Goal: Use online tool/utility

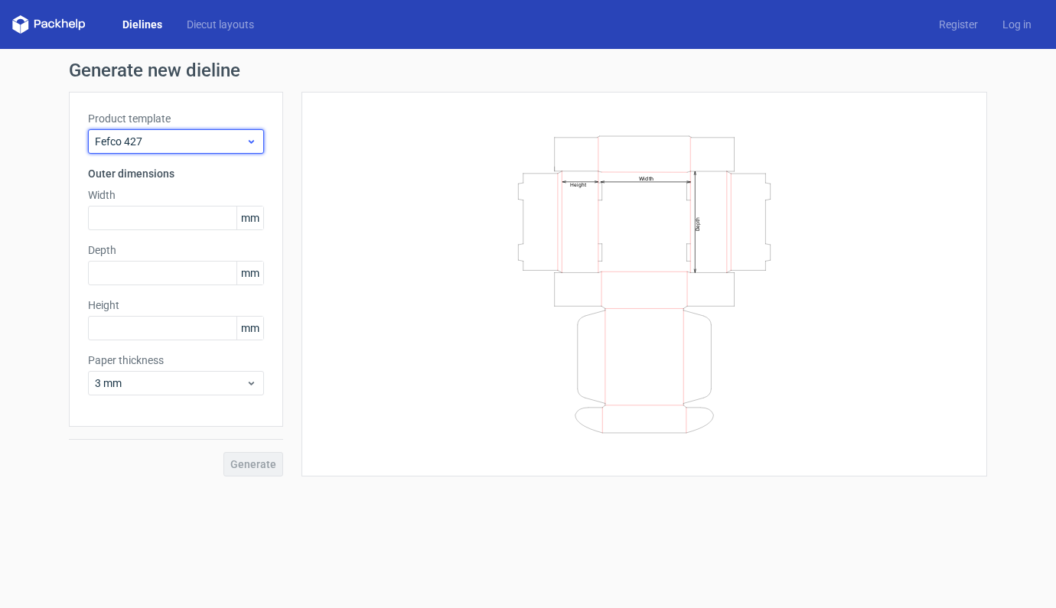
click at [254, 142] on icon at bounding box center [251, 141] width 11 height 12
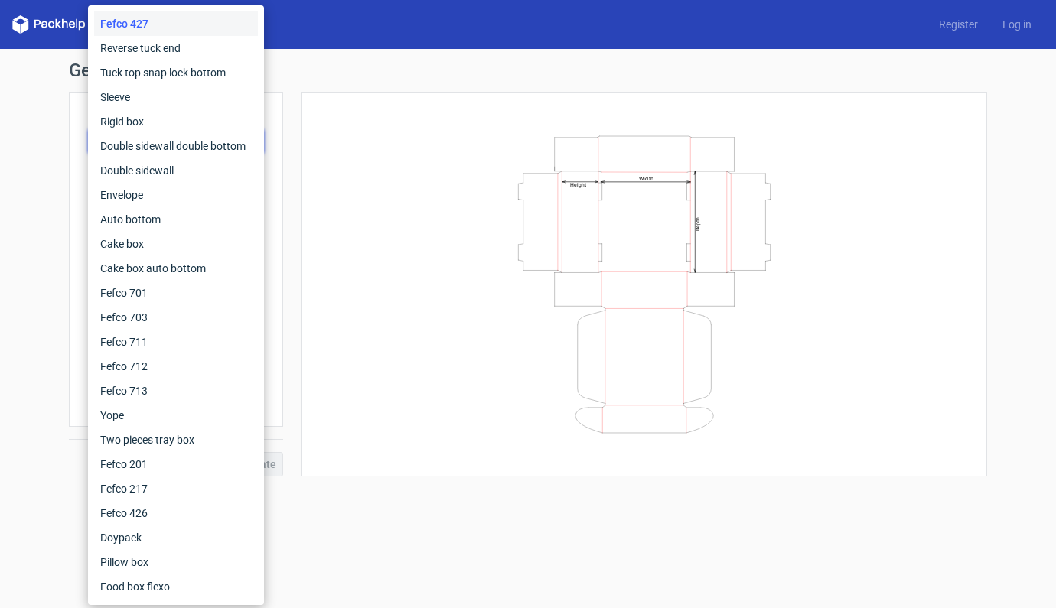
click at [418, 152] on icon "Width Depth Height" at bounding box center [644, 285] width 459 height 306
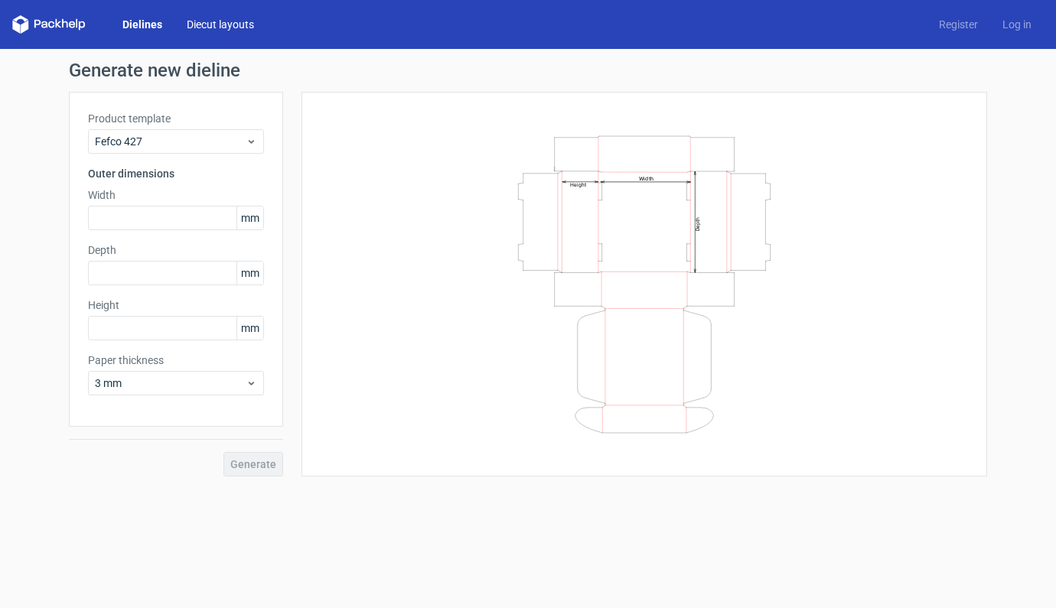
click at [238, 20] on link "Diecut layouts" at bounding box center [220, 24] width 92 height 15
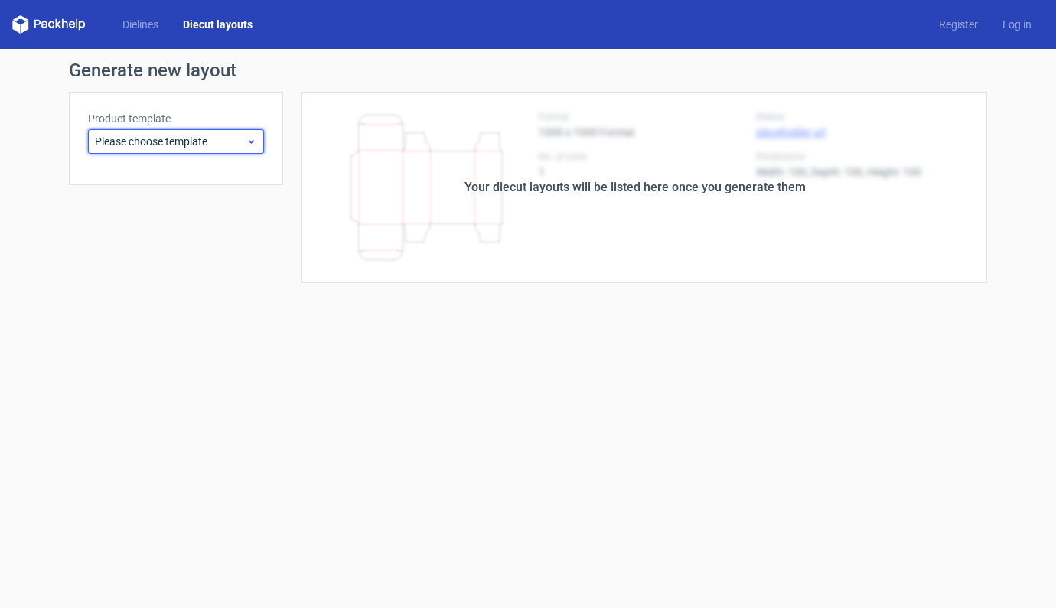
click at [252, 140] on icon at bounding box center [251, 141] width 11 height 12
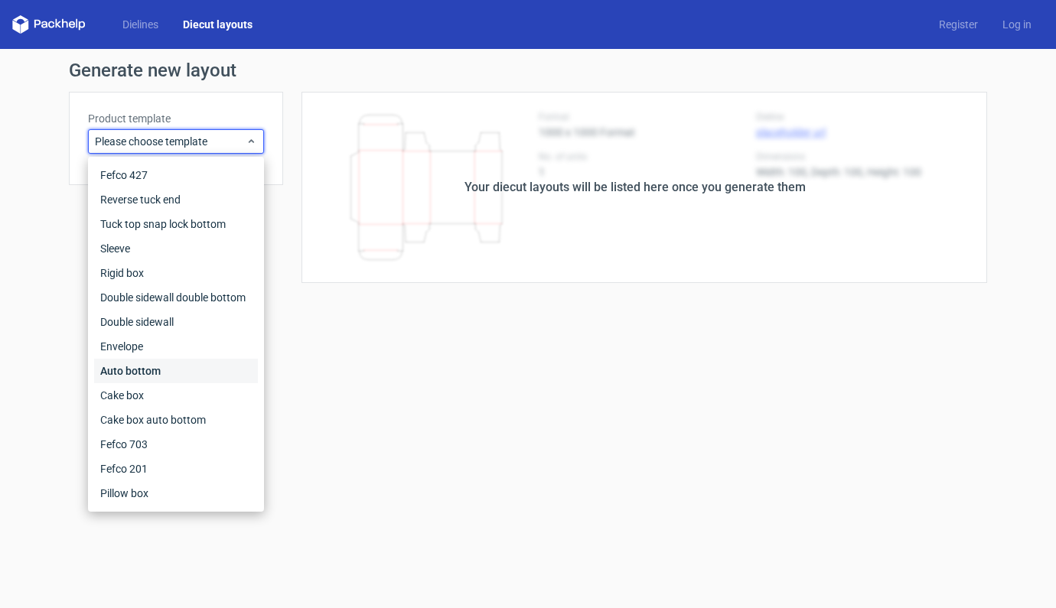
click at [138, 374] on div "Auto bottom" at bounding box center [176, 371] width 164 height 24
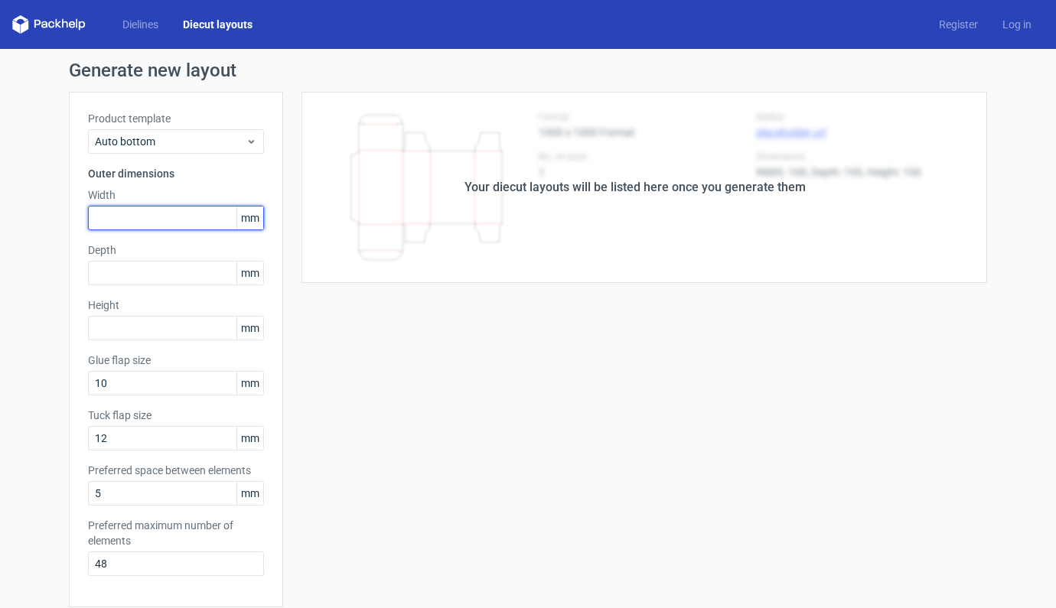
click at [156, 224] on input "text" at bounding box center [176, 218] width 176 height 24
type input "85"
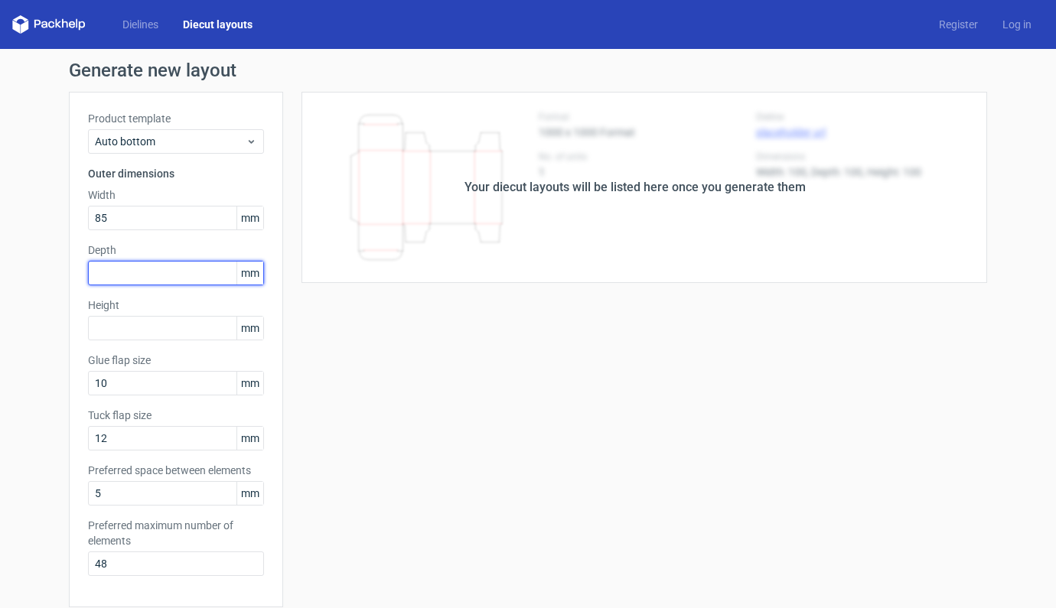
click at [164, 265] on input "text" at bounding box center [176, 273] width 176 height 24
type input "85"
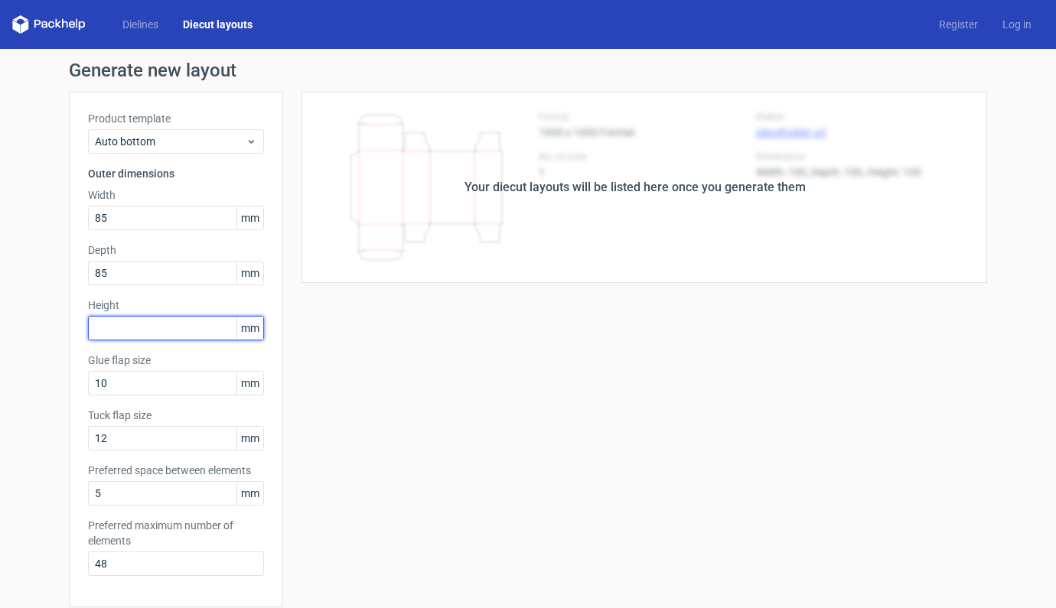
click at [153, 331] on input "text" at bounding box center [176, 328] width 176 height 24
type input "125"
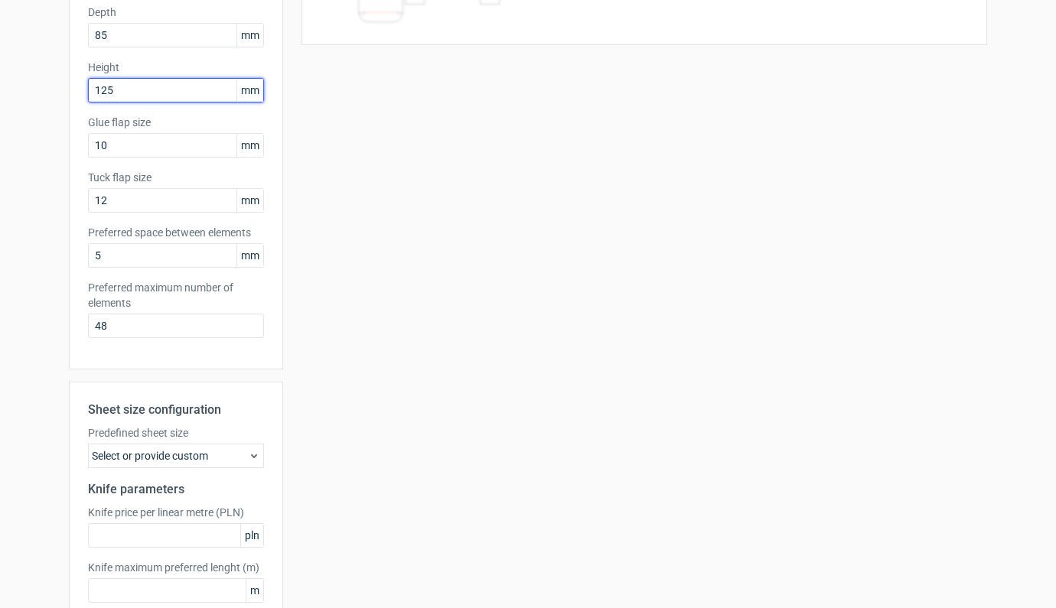
scroll to position [326, 0]
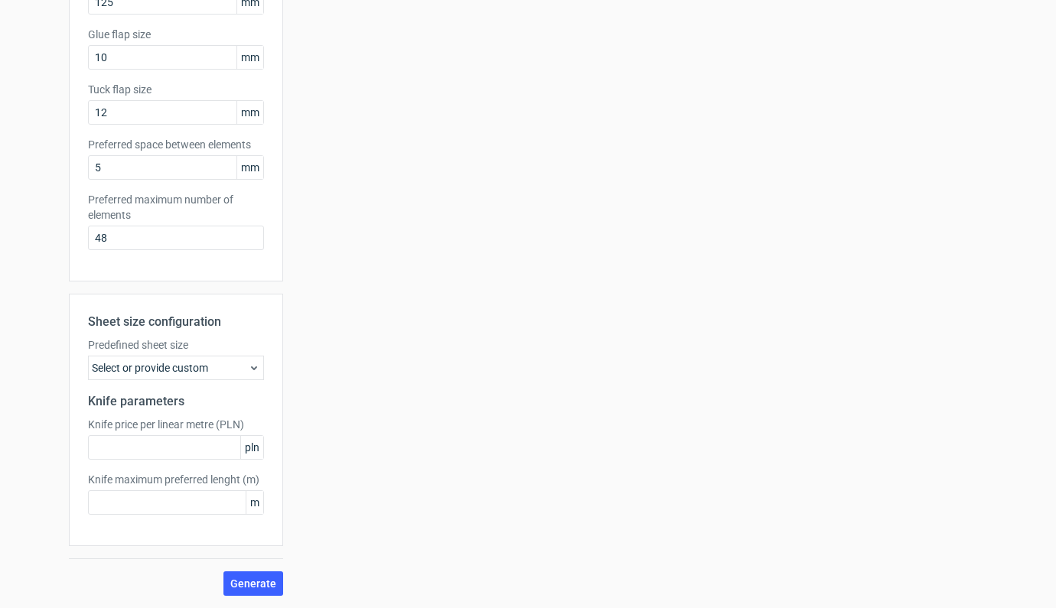
click at [219, 368] on div "Select or provide custom" at bounding box center [176, 368] width 176 height 24
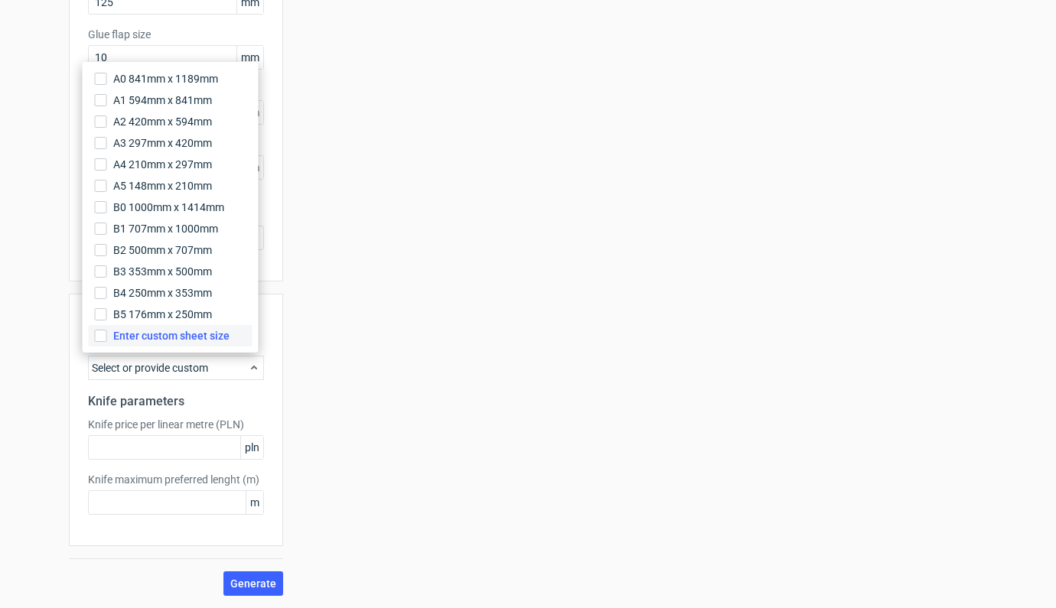
click at [173, 337] on span "Enter custom sheet size" at bounding box center [171, 335] width 116 height 15
click at [107, 337] on input "Enter custom sheet size" at bounding box center [101, 336] width 12 height 12
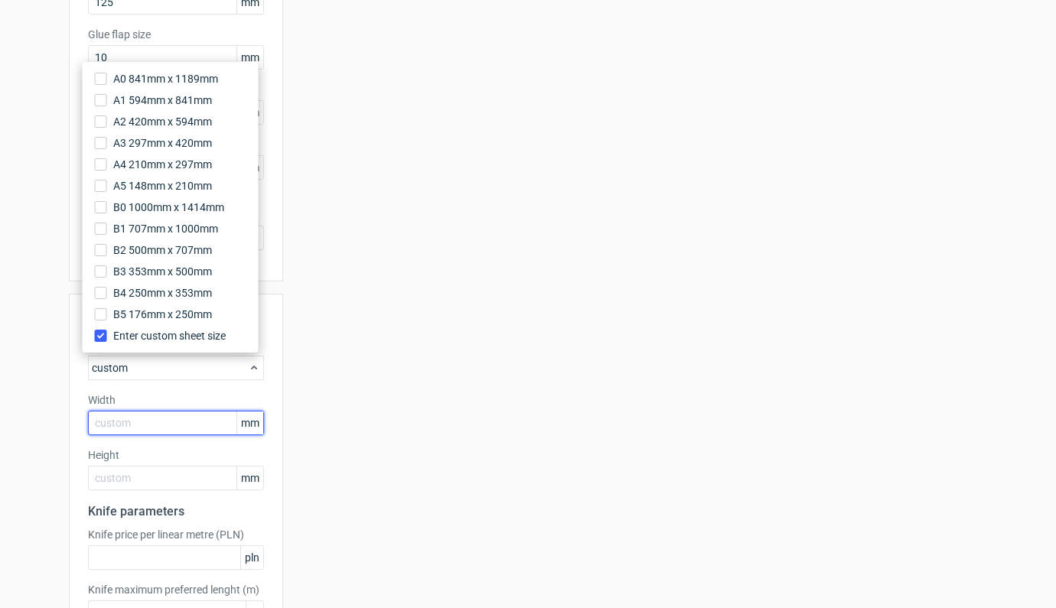
click at [154, 424] on input "text" at bounding box center [176, 423] width 176 height 24
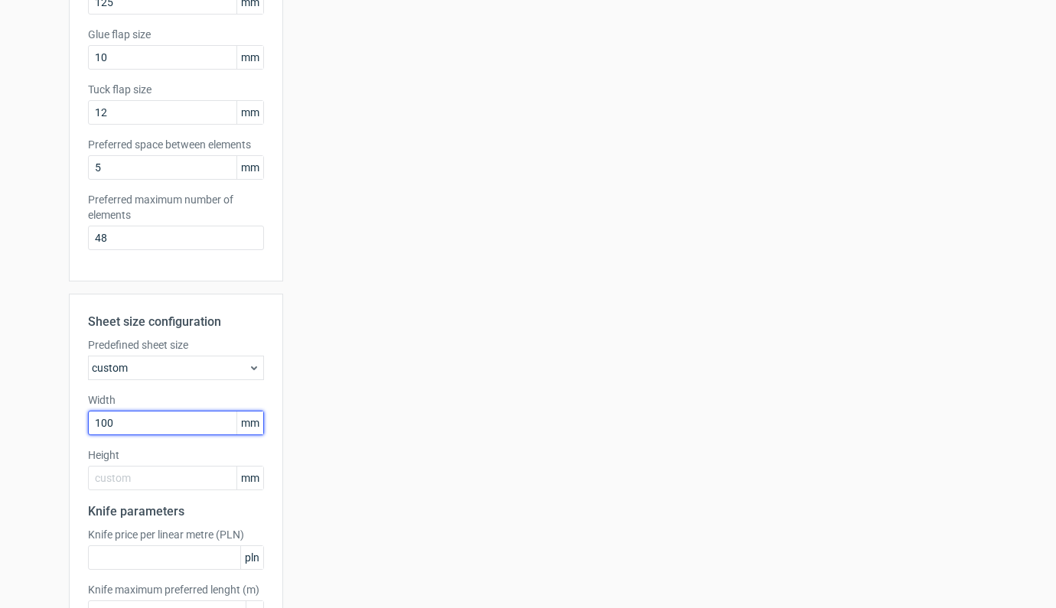
type input "1000"
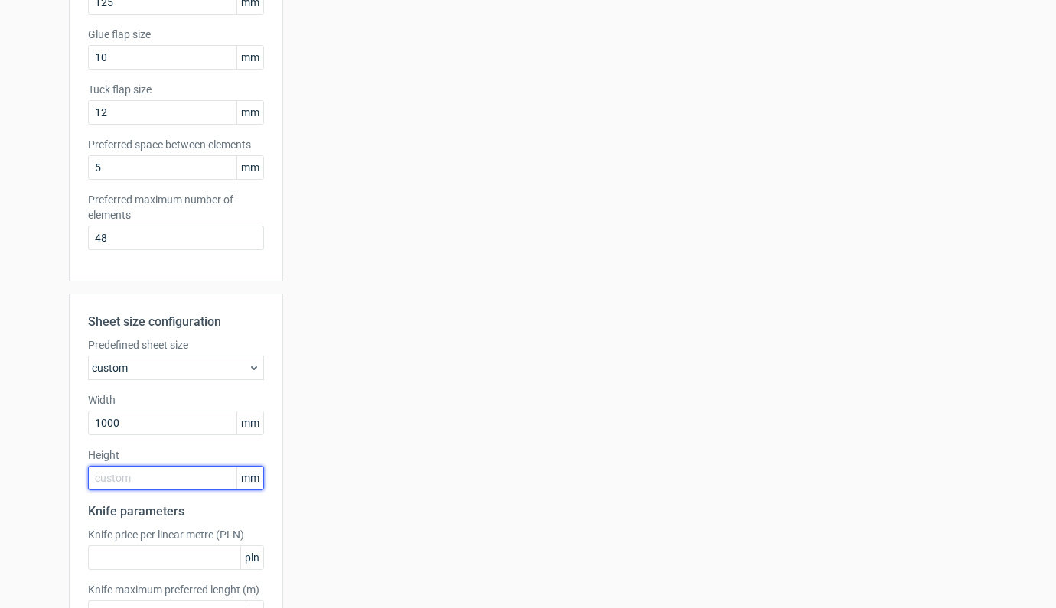
click at [142, 468] on input "text" at bounding box center [176, 478] width 176 height 24
type input "700"
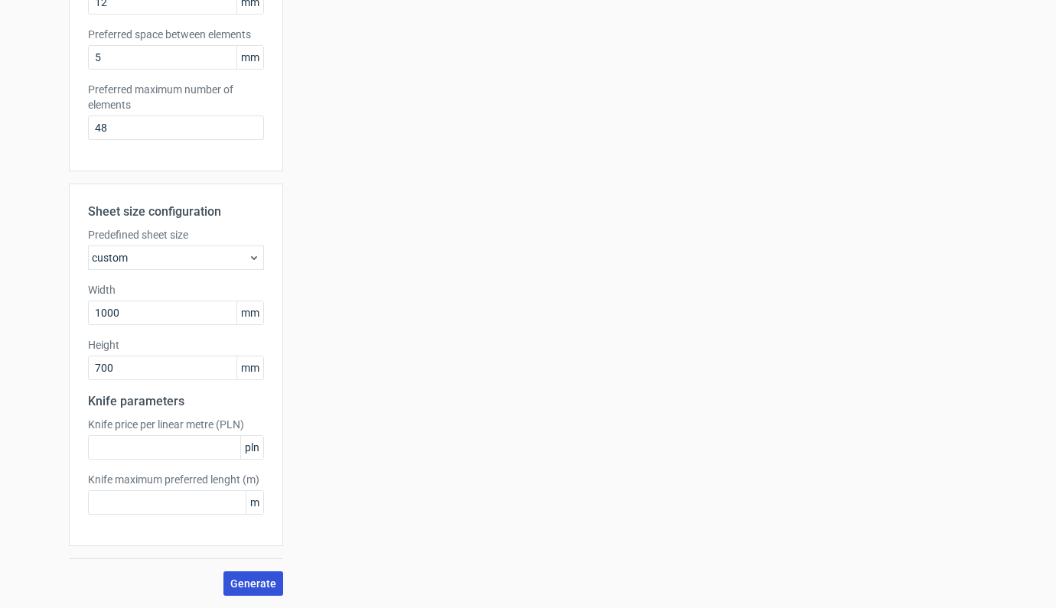
click at [249, 579] on span "Generate" at bounding box center [253, 583] width 46 height 11
drag, startPoint x: 132, startPoint y: 308, endPoint x: 119, endPoint y: 312, distance: 13.8
click at [119, 312] on input "1000" at bounding box center [176, 313] width 176 height 24
drag, startPoint x: 90, startPoint y: 317, endPoint x: 34, endPoint y: 317, distance: 55.9
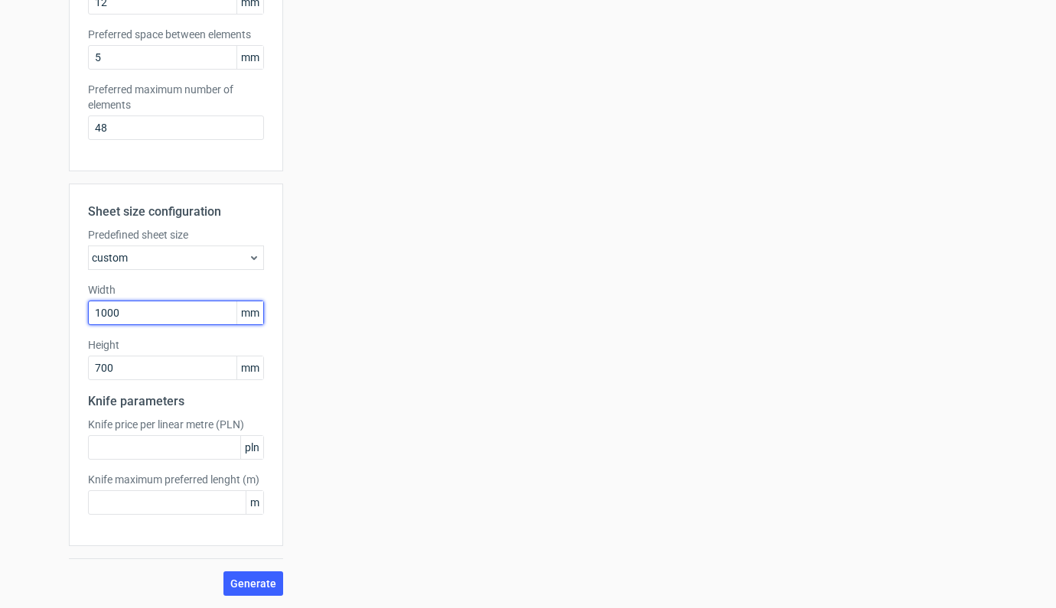
click at [34, 317] on div "Generate new layout Product template Auto bottom Outer dimensions Width 85 mm D…" at bounding box center [528, 110] width 1056 height 995
type input "700"
drag, startPoint x: 112, startPoint y: 368, endPoint x: 63, endPoint y: 366, distance: 49.0
click at [69, 366] on div "Sheet size configuration Predefined sheet size custom Width 700 mm Height 700 m…" at bounding box center [176, 365] width 214 height 363
type input "500"
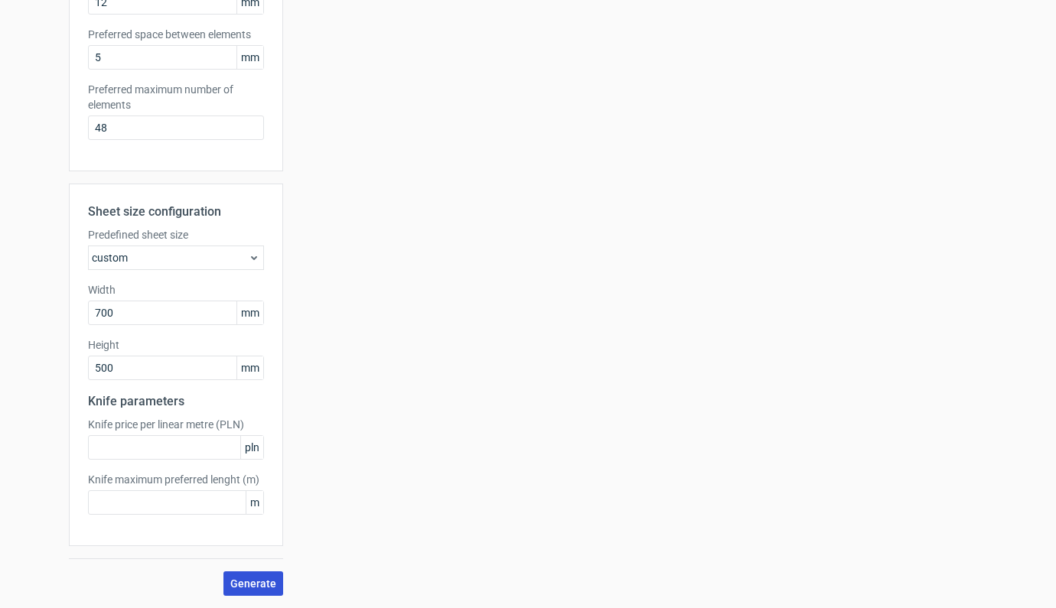
click at [244, 587] on span "Generate" at bounding box center [253, 583] width 46 height 11
click at [153, 311] on input "700" at bounding box center [176, 313] width 176 height 24
drag, startPoint x: 153, startPoint y: 311, endPoint x: 49, endPoint y: 309, distance: 104.1
click at [49, 309] on div "Generate new layout Product template Auto bottom Outer dimensions Width 85 mm D…" at bounding box center [528, 110] width 1056 height 995
type input "1020"
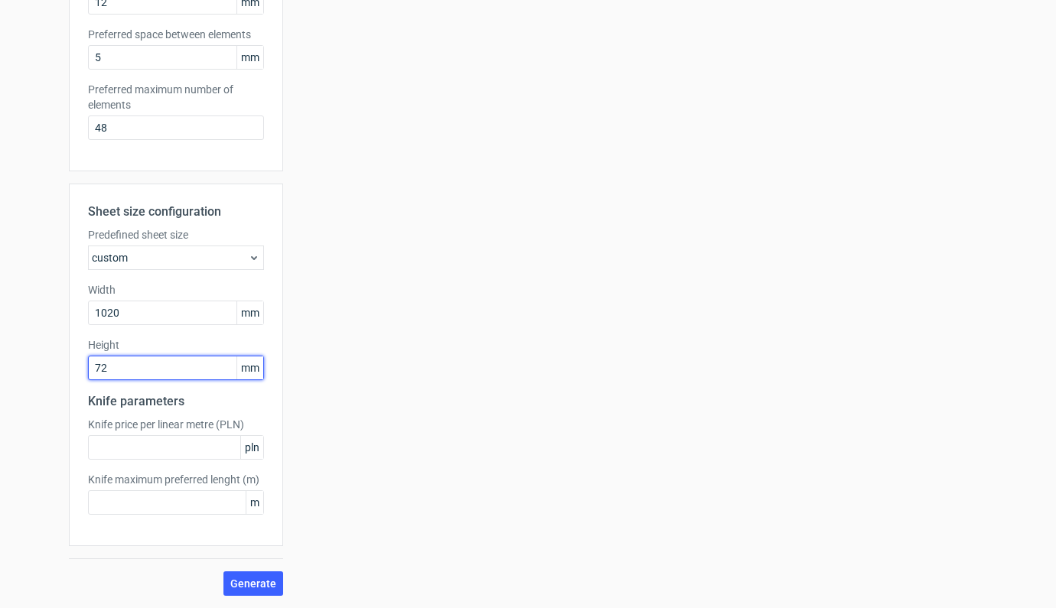
type input "720"
click at [248, 575] on button "Generate" at bounding box center [253, 583] width 60 height 24
drag, startPoint x: 145, startPoint y: 312, endPoint x: 52, endPoint y: 309, distance: 93.4
click at [52, 309] on div "Generate new layout Product template Auto bottom Outer dimensions Width 85 mm D…" at bounding box center [528, 110] width 1056 height 995
type input "1000"
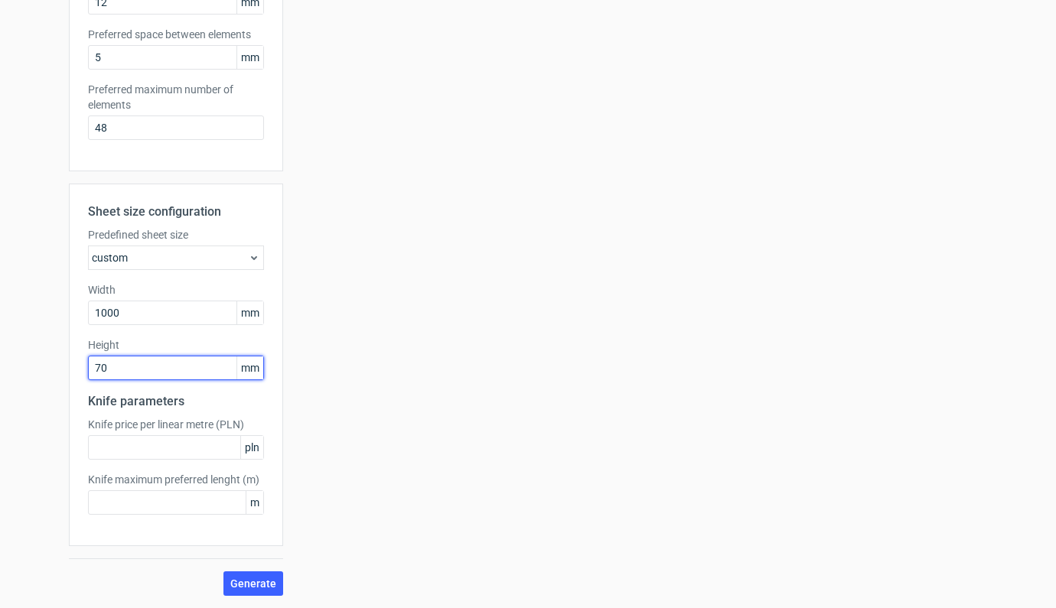
type input "700"
click at [259, 578] on button "Generate" at bounding box center [253, 583] width 60 height 24
